Goal: Task Accomplishment & Management: Use online tool/utility

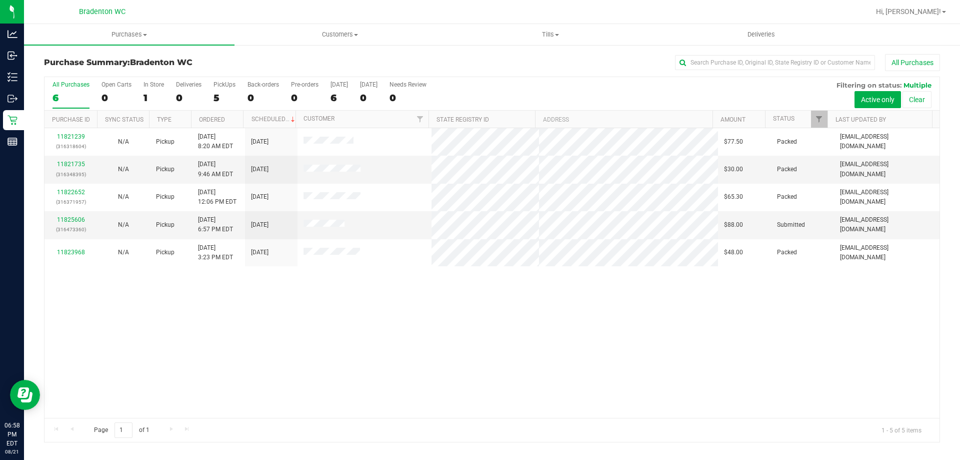
click at [353, 332] on div "11821239 (316318604) N/A Pickup [DATE] 8:20 AM EDT 8/21/2025 $77.50 Packed [EMA…" at bounding box center [492, 273] width 895 height 290
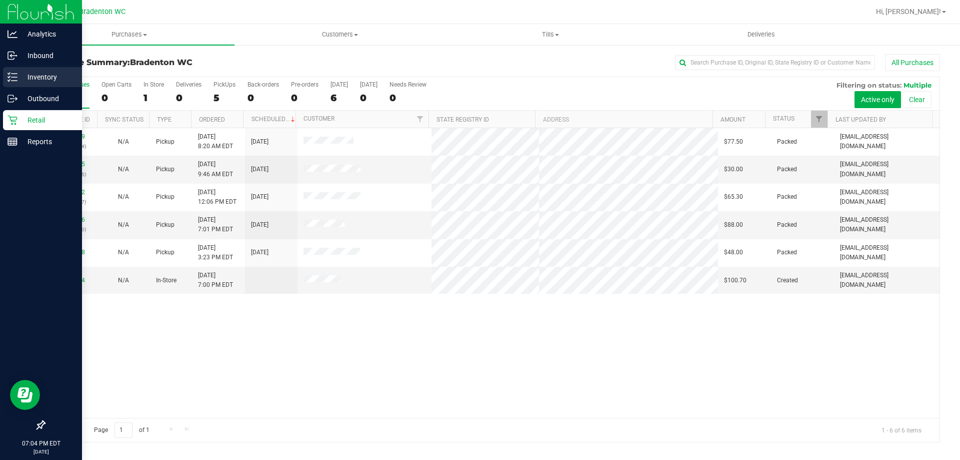
click at [30, 81] on p "Inventory" at bounding box center [48, 77] width 60 height 12
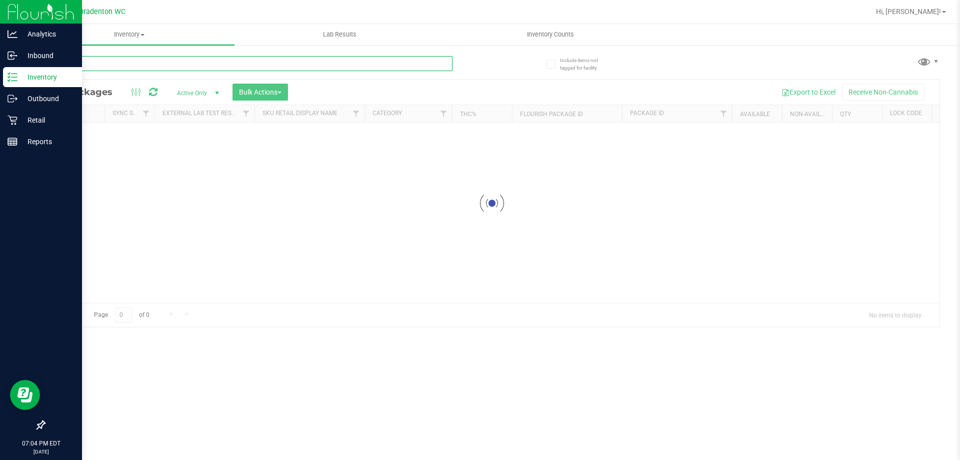
click at [245, 62] on div "Inventory All packages All inventory Waste log Create inventory Lab Results Inv…" at bounding box center [492, 242] width 936 height 436
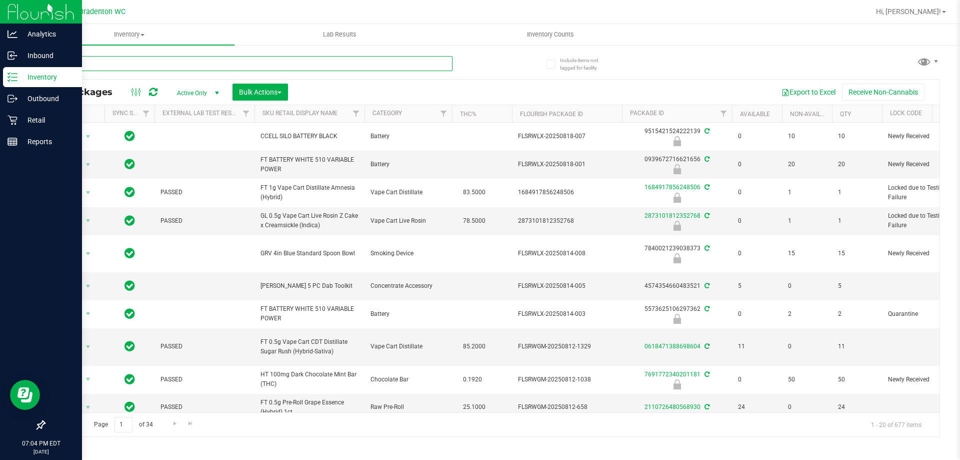
click at [249, 58] on input "text" at bounding box center [248, 63] width 409 height 15
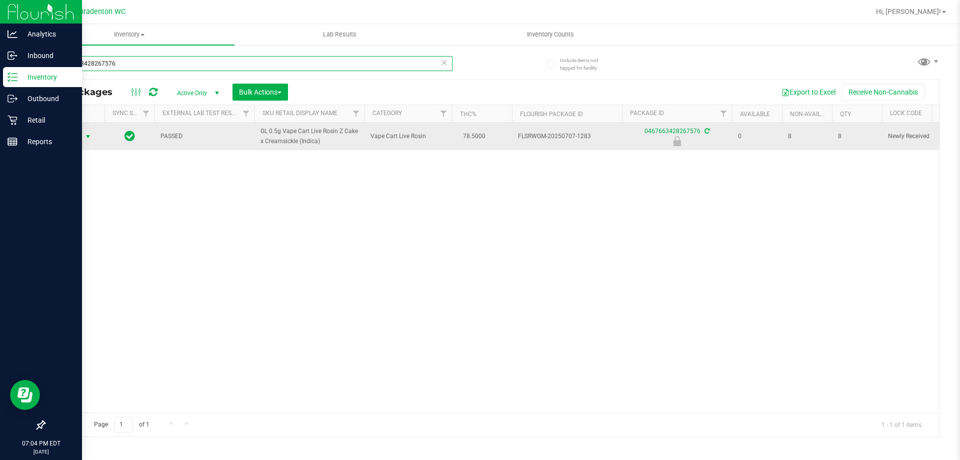
type input "0467663428267576"
click at [80, 135] on span "Action" at bounding box center [68, 137] width 27 height 14
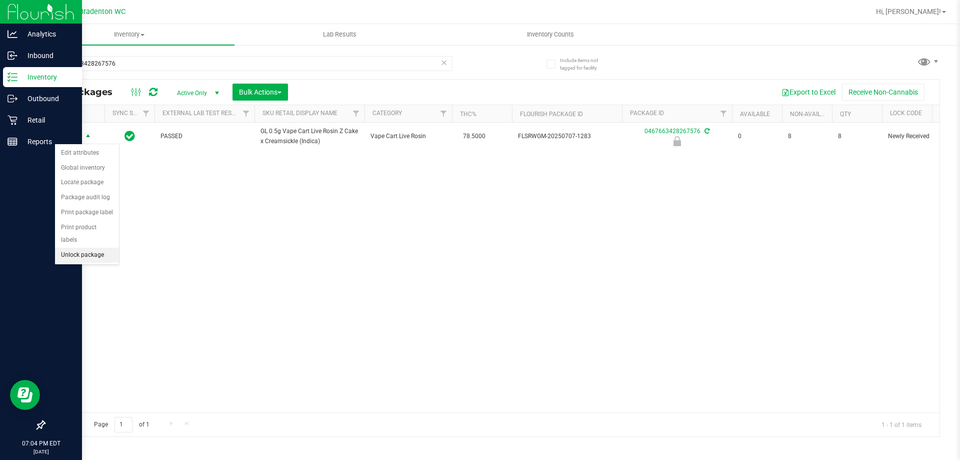
click at [69, 248] on li "Unlock package" at bounding box center [87, 255] width 64 height 15
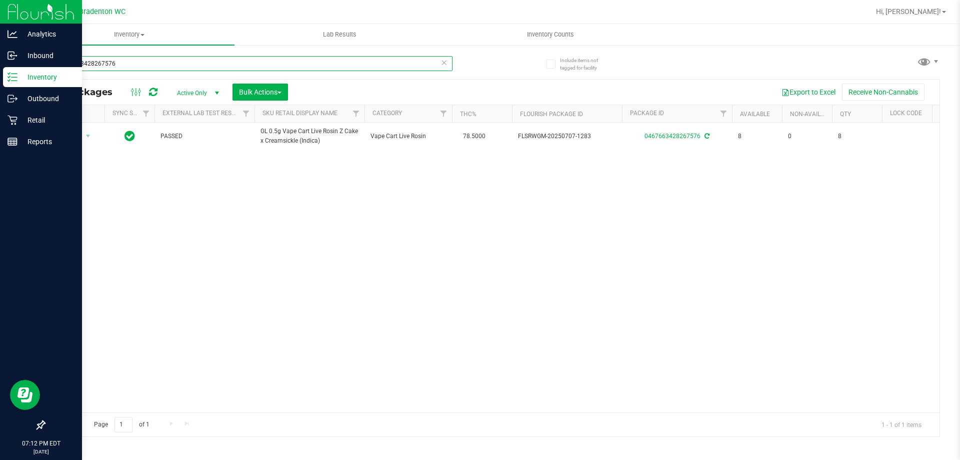
click at [143, 66] on input "0467663428267576" at bounding box center [248, 63] width 409 height 15
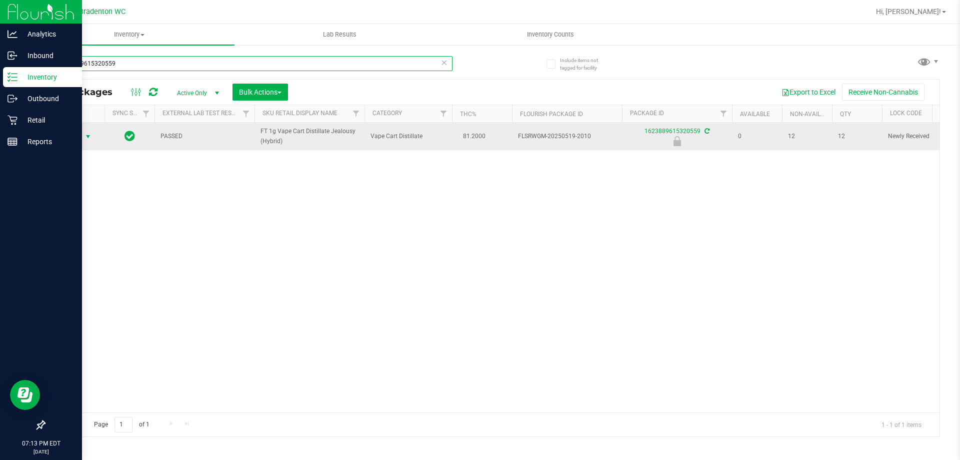
type input "1623889615320559"
click at [82, 140] on span "select" at bounding box center [88, 137] width 13 height 14
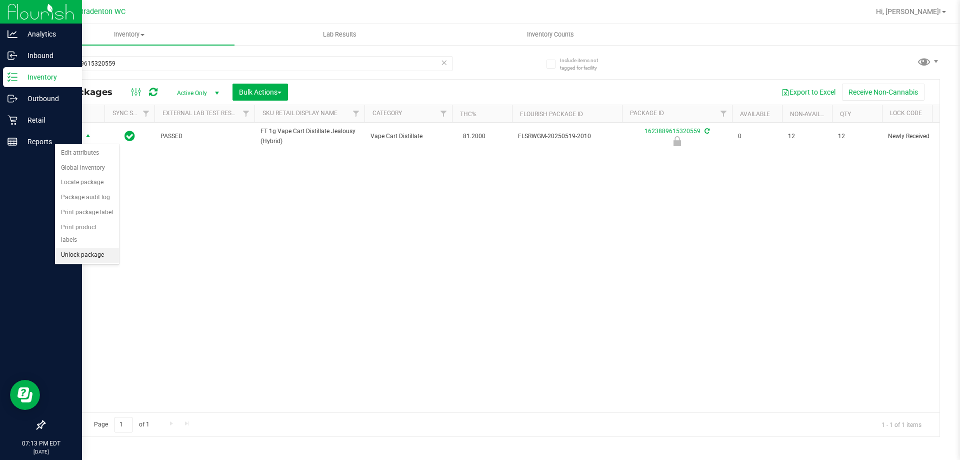
click at [68, 248] on li "Unlock package" at bounding box center [87, 255] width 64 height 15
